Goal: Transaction & Acquisition: Purchase product/service

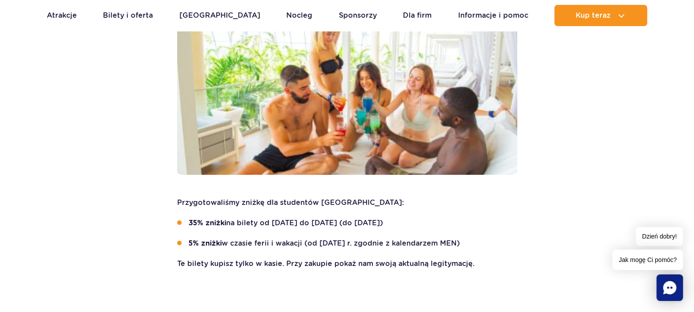
scroll to position [166, 0]
click at [286, 15] on link "Nocleg" at bounding box center [299, 15] width 26 height 21
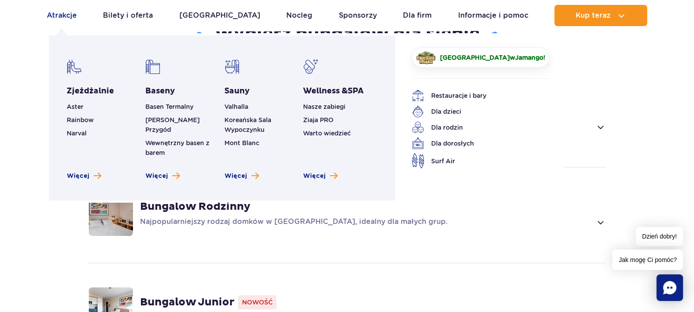
click at [71, 15] on link "Atrakcje" at bounding box center [62, 15] width 30 height 21
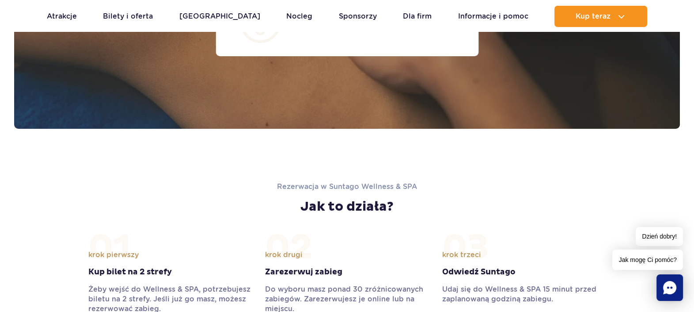
scroll to position [994, 0]
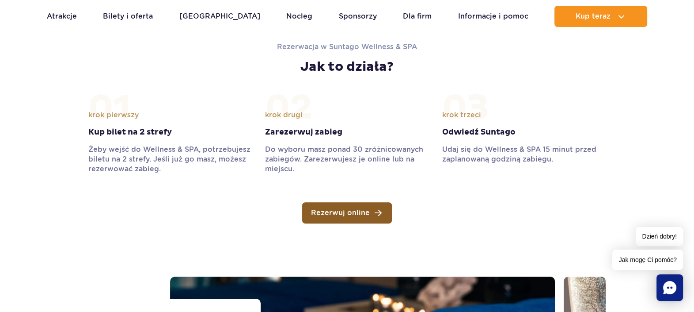
click at [367, 209] on span "Rezerwuj online" at bounding box center [340, 212] width 59 height 7
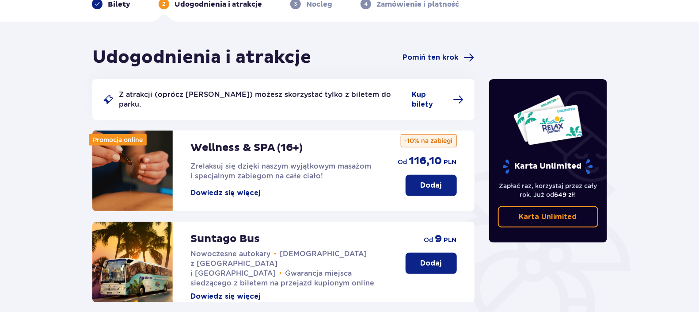
scroll to position [110, 0]
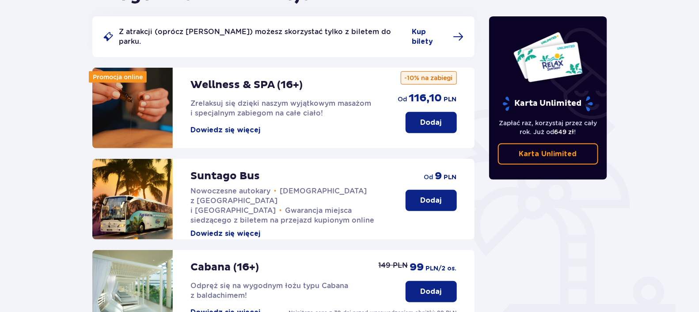
click at [446, 112] on button "Dodaj" at bounding box center [431, 122] width 51 height 21
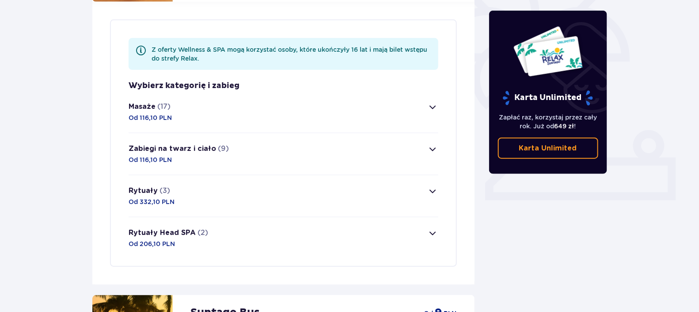
click at [367, 100] on button "Masaże (17) Od 116,10 PLN" at bounding box center [284, 112] width 310 height 42
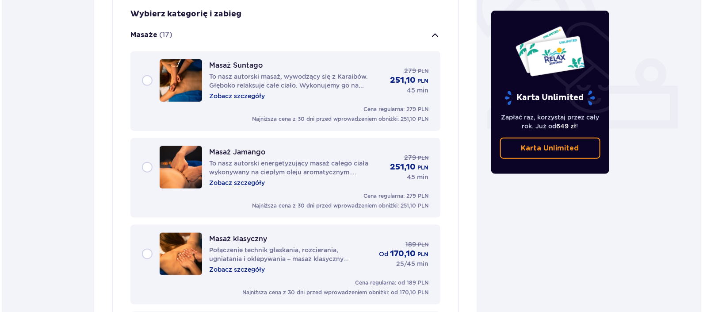
scroll to position [338, 0]
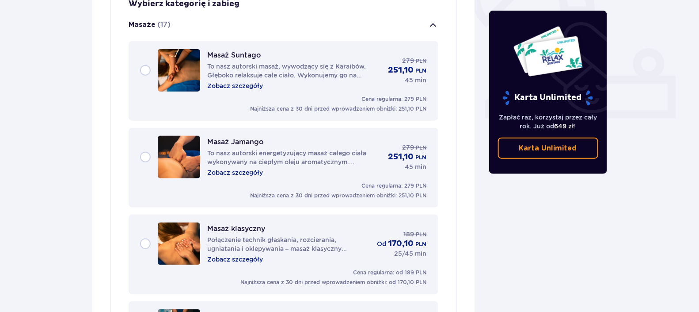
click at [231, 81] on p "Zobacz szczegóły" at bounding box center [235, 85] width 56 height 9
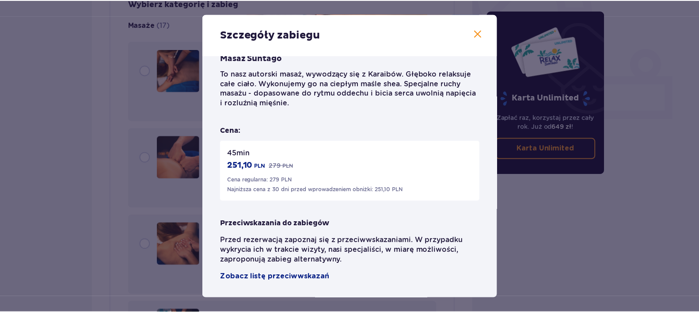
scroll to position [146, 0]
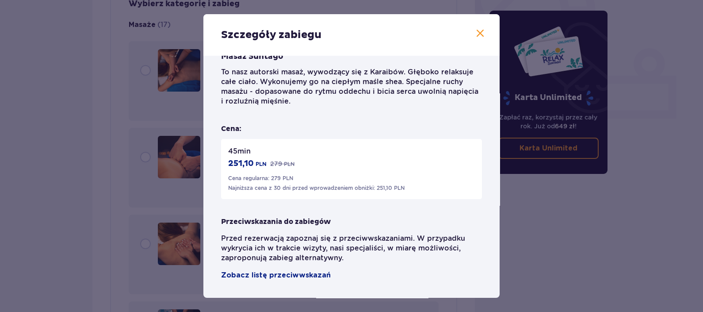
click at [482, 34] on span at bounding box center [480, 33] width 11 height 11
